Goal: Task Accomplishment & Management: Manage account settings

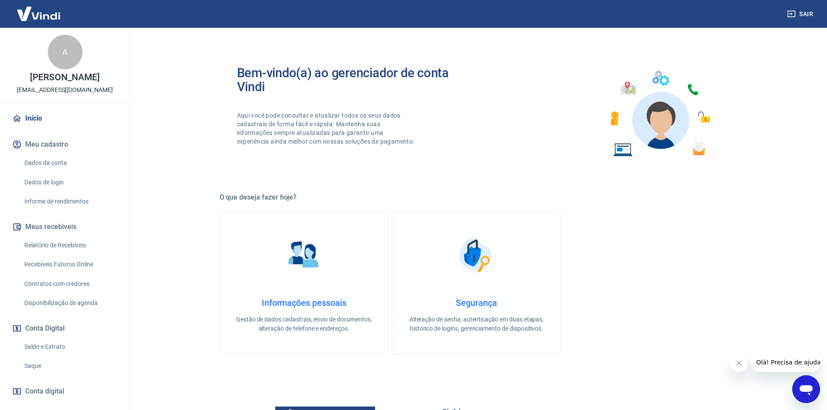
click at [50, 348] on link "Saldo e Extrato" at bounding box center [70, 347] width 99 height 18
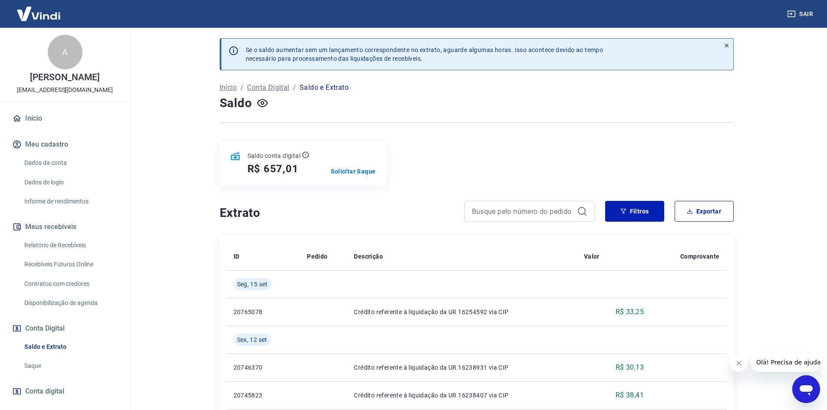
drag, startPoint x: 52, startPoint y: 244, endPoint x: 77, endPoint y: 249, distance: 25.6
click at [52, 245] on link "Relatório de Recebíveis" at bounding box center [70, 246] width 99 height 18
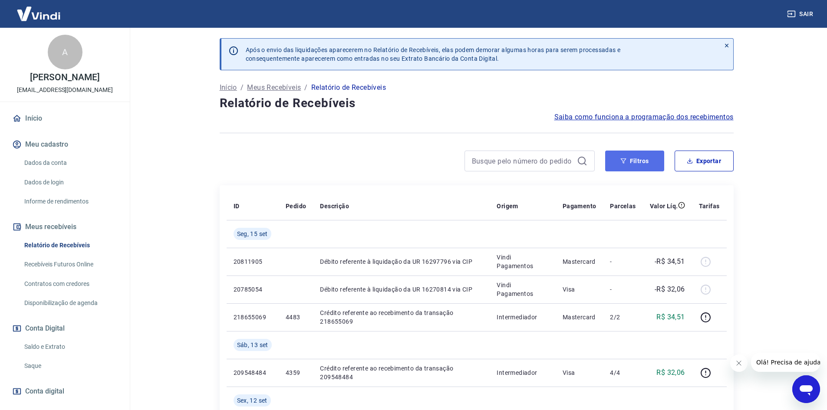
click at [634, 160] on button "Filtros" at bounding box center [634, 161] width 59 height 21
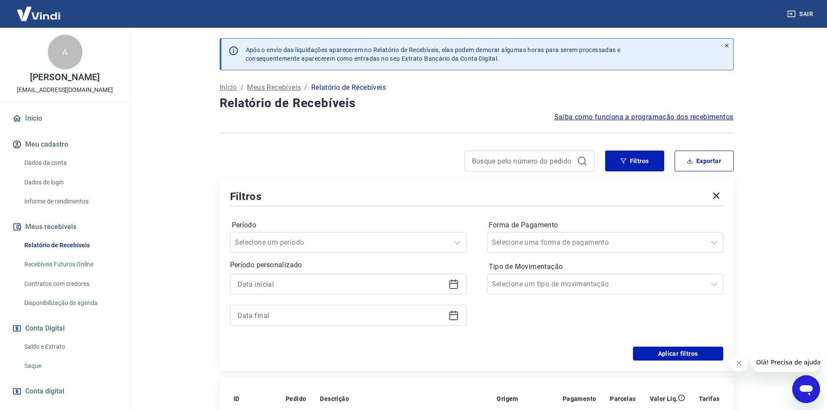
click at [454, 285] on icon at bounding box center [454, 284] width 10 height 10
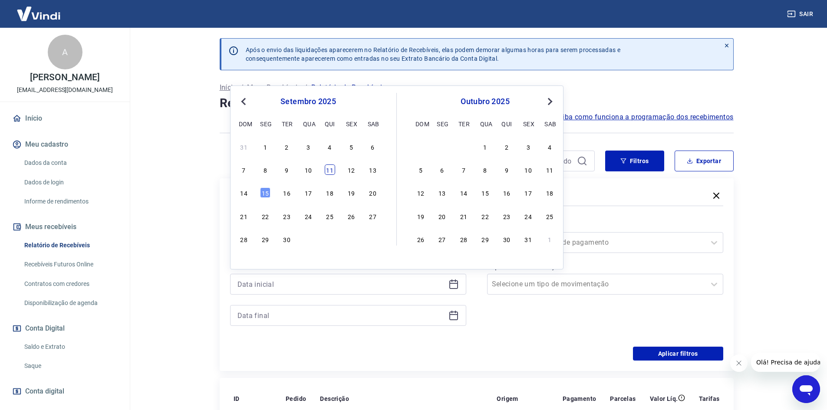
click at [328, 171] on div "11" at bounding box center [330, 170] width 10 height 10
type input "[DATE]"
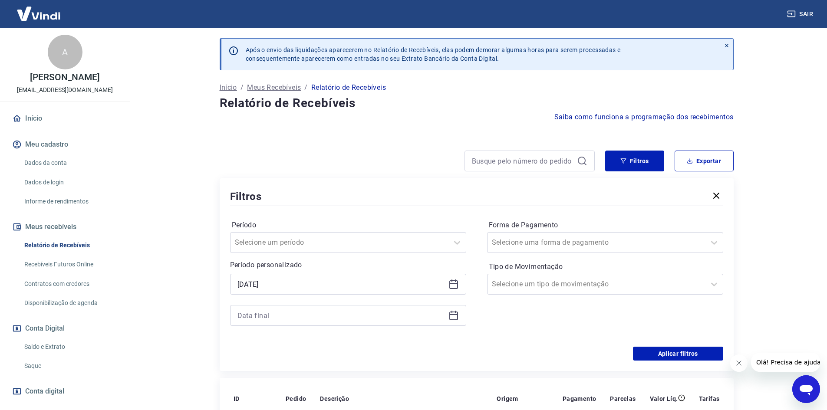
click at [458, 321] on icon at bounding box center [454, 316] width 10 height 10
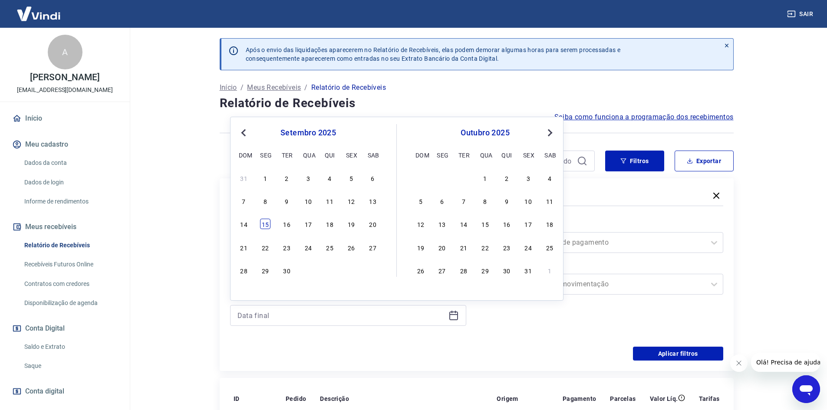
drag, startPoint x: 264, startPoint y: 225, endPoint x: 323, endPoint y: 282, distance: 81.4
click at [264, 225] on div "15" at bounding box center [265, 224] width 10 height 10
type input "[DATE]"
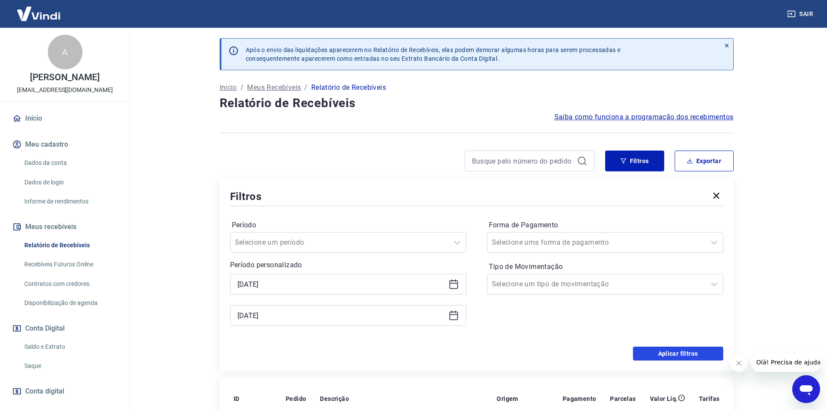
click at [662, 353] on button "Aplicar filtros" at bounding box center [678, 354] width 90 height 14
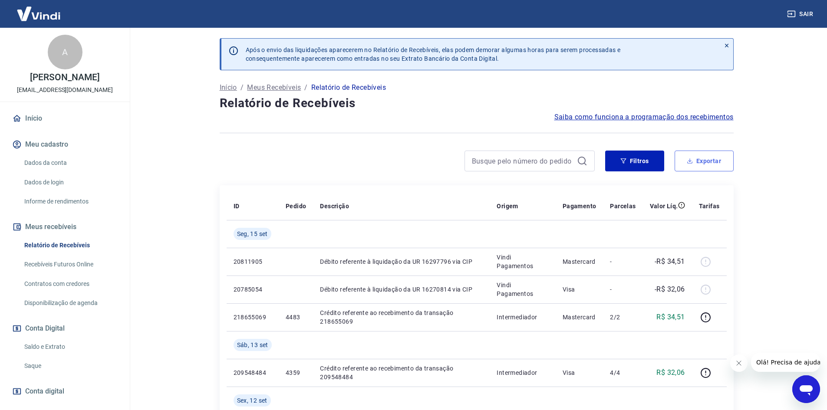
click at [703, 159] on button "Exportar" at bounding box center [704, 161] width 59 height 21
type input "[DATE]"
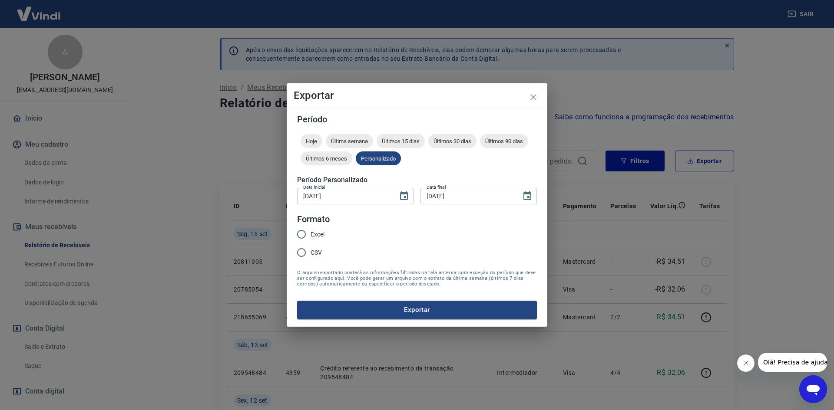
click at [301, 233] on input "Excel" at bounding box center [301, 234] width 18 height 18
radio input "true"
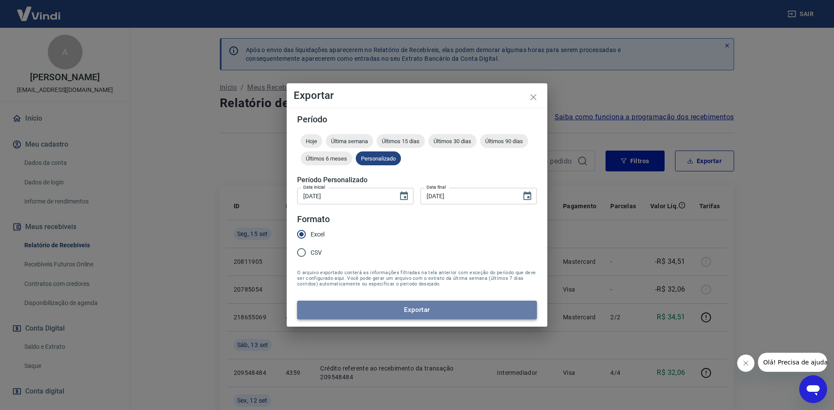
click at [412, 311] on button "Exportar" at bounding box center [417, 310] width 240 height 18
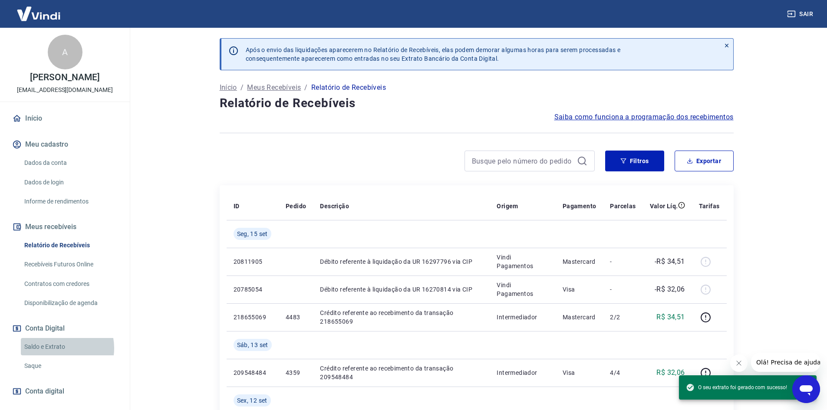
click at [58, 349] on link "Saldo e Extrato" at bounding box center [70, 347] width 99 height 18
